Goal: Navigation & Orientation: Find specific page/section

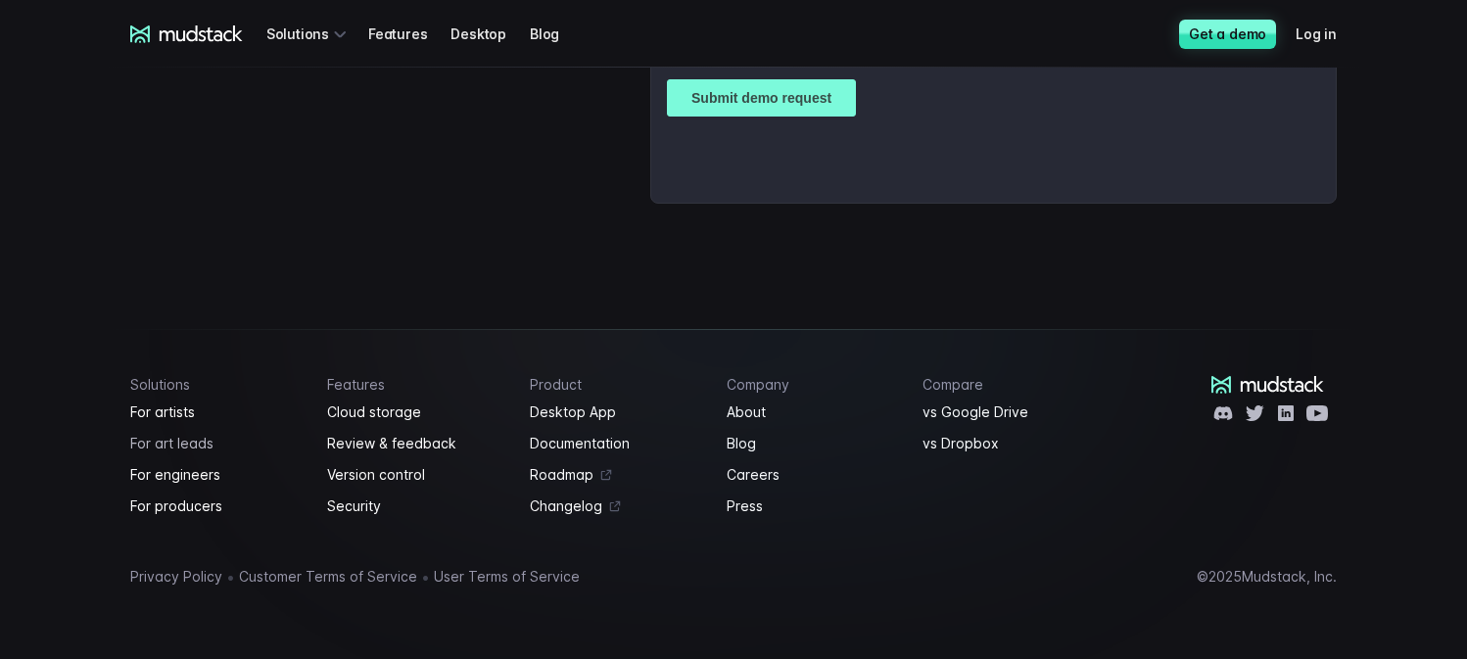
scroll to position [5073, 0]
click at [761, 414] on link "About" at bounding box center [813, 413] width 173 height 24
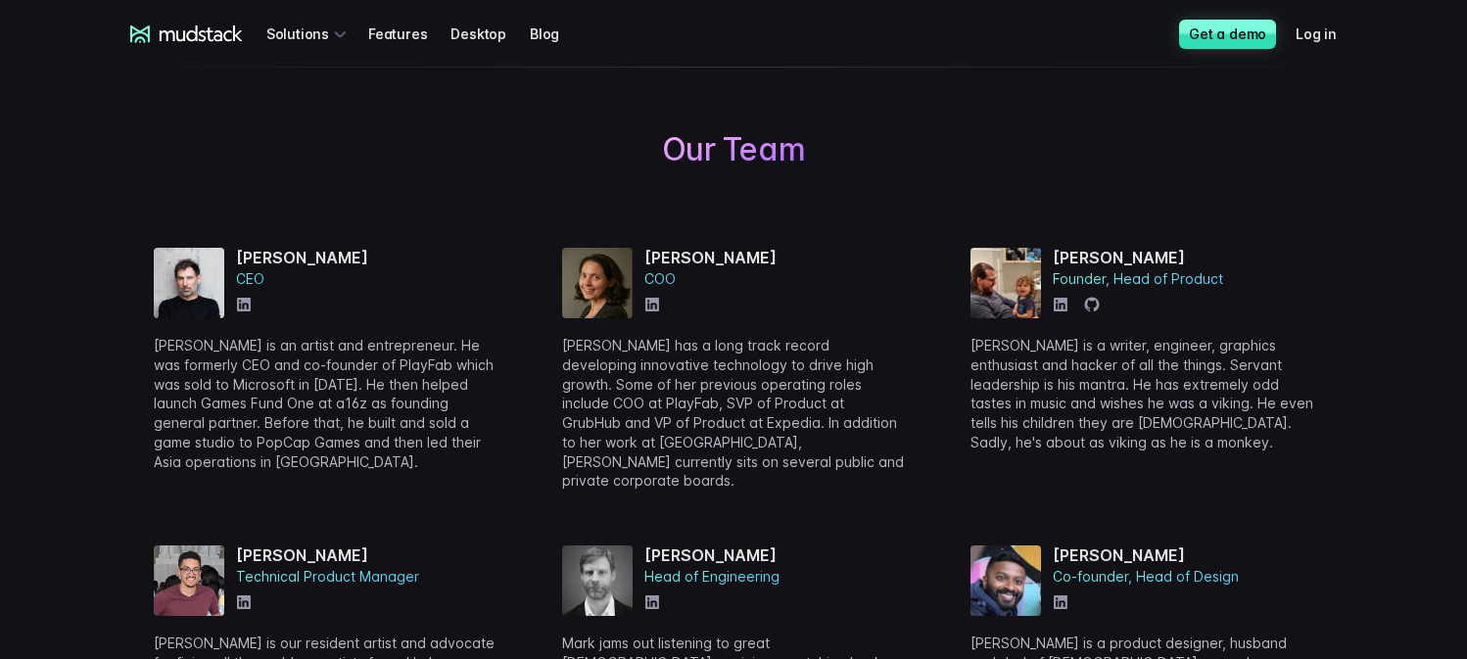
scroll to position [648, 0]
click at [246, 302] on icon at bounding box center [244, 306] width 14 height 14
